Goal: Task Accomplishment & Management: Manage account settings

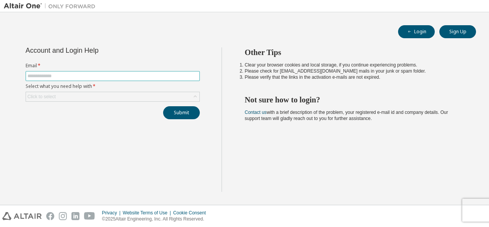
click at [48, 75] on input "text" at bounding box center [112, 76] width 170 height 6
click at [71, 75] on input "text" at bounding box center [112, 76] width 170 height 6
type input "**********"
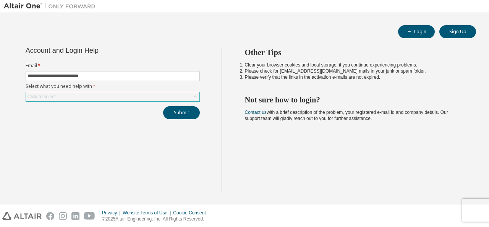
click at [48, 98] on div "Click to select" at bounding box center [41, 97] width 28 height 6
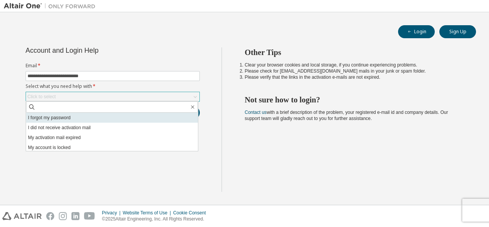
click at [49, 116] on li "I forgot my password" at bounding box center [112, 118] width 172 height 10
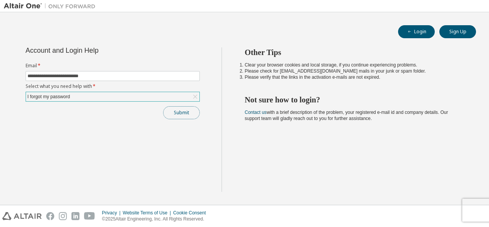
click at [174, 107] on button "Submit" at bounding box center [181, 112] width 37 height 13
click at [417, 33] on button "Login" at bounding box center [416, 31] width 37 height 13
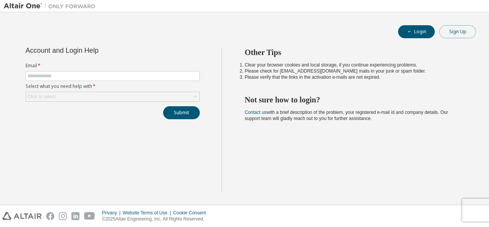
click at [459, 32] on button "Sign Up" at bounding box center [457, 31] width 37 height 13
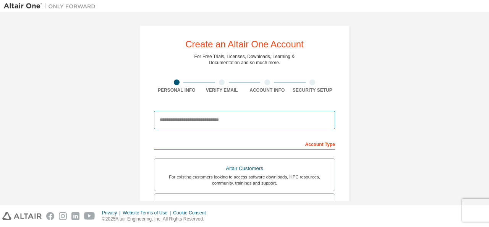
click at [177, 123] on input "email" at bounding box center [244, 120] width 181 height 18
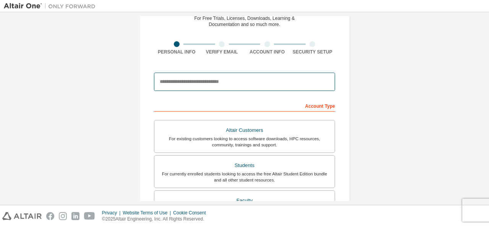
click at [195, 73] on input "email" at bounding box center [244, 82] width 181 height 18
type input "**********"
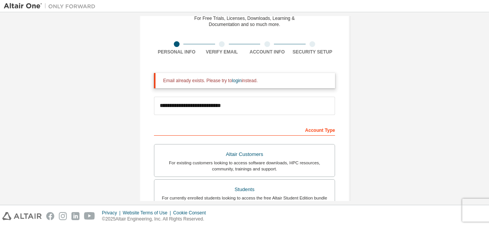
click at [237, 77] on div "Email already exists. Please try to login instead." at bounding box center [244, 80] width 181 height 15
click at [233, 81] on link "login" at bounding box center [237, 80] width 10 height 5
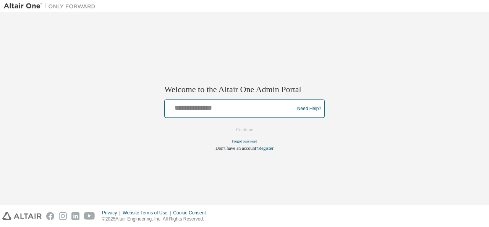
click at [225, 104] on input "text" at bounding box center [231, 107] width 126 height 11
type input "**********"
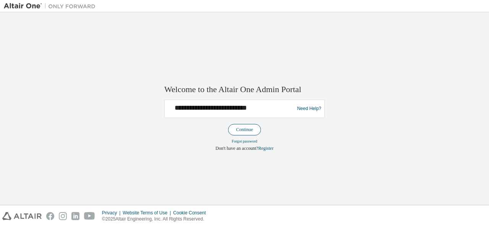
click at [237, 132] on button "Continue" at bounding box center [244, 129] width 33 height 11
click at [242, 140] on link "Forgot password" at bounding box center [245, 141] width 26 height 4
